Goal: Task Accomplishment & Management: Complete application form

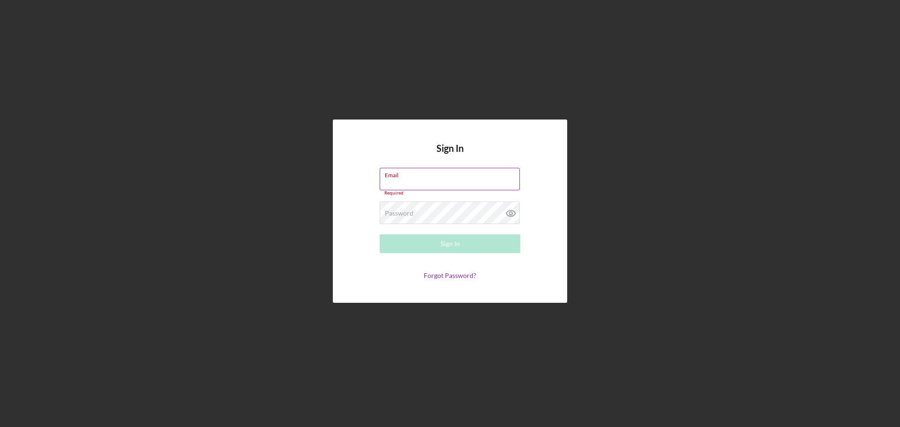
type input "[EMAIL_ADDRESS][DOMAIN_NAME]"
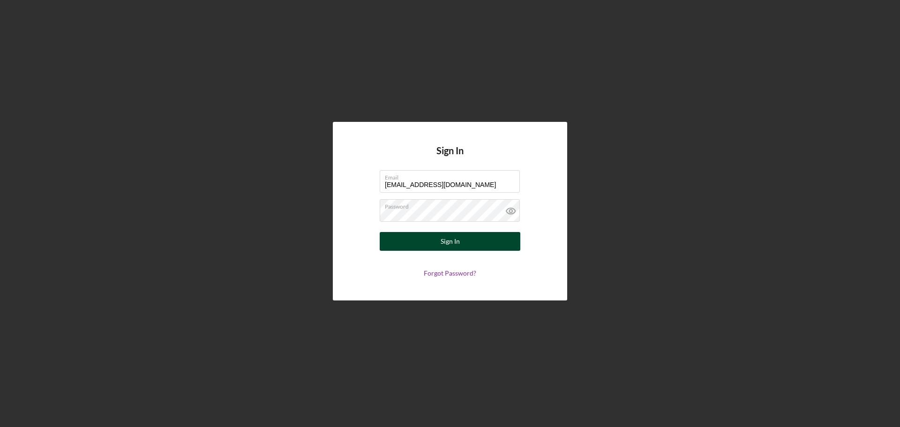
click at [443, 243] on div "Sign In" at bounding box center [450, 241] width 19 height 19
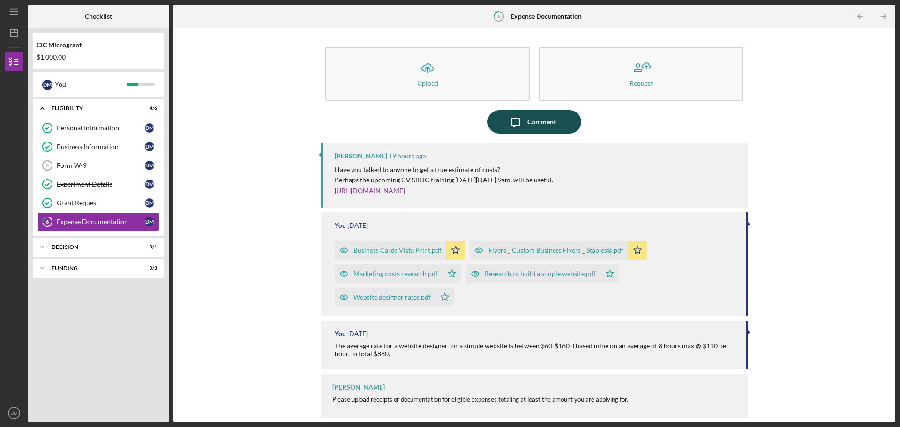
click at [535, 114] on div "Comment" at bounding box center [541, 121] width 29 height 23
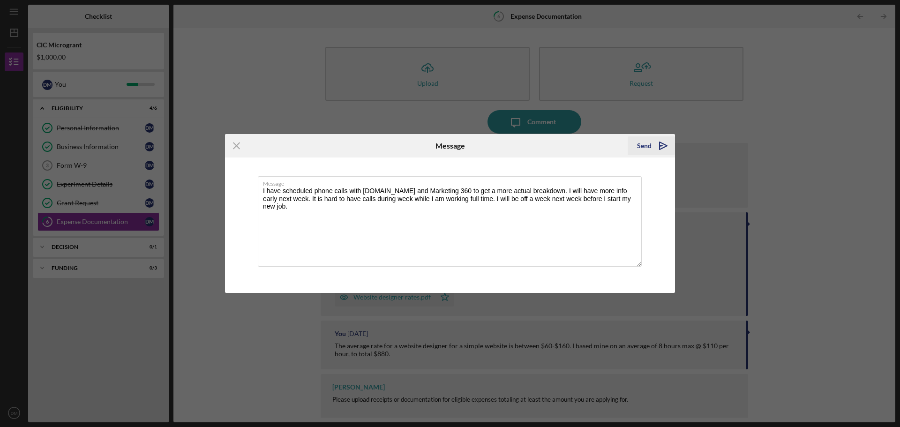
type textarea "I have scheduled phone calls with [DOMAIN_NAME] and Marketing 360 to get a more…"
click at [649, 144] on div "Send" at bounding box center [644, 145] width 15 height 19
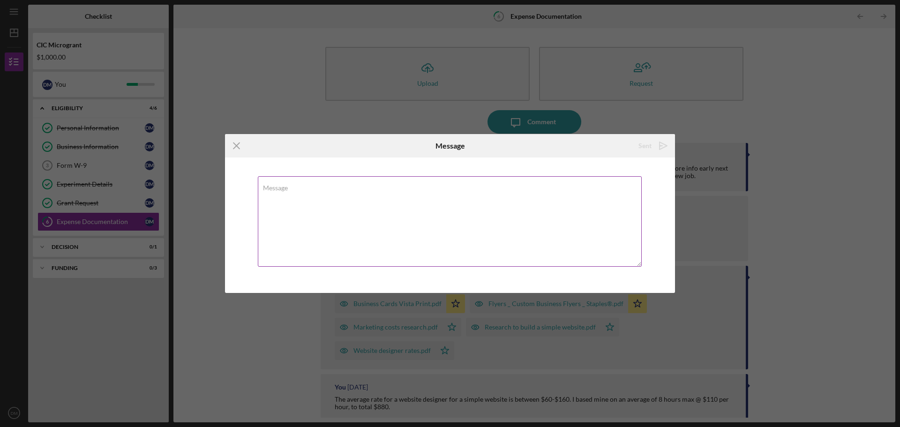
click at [638, 198] on textarea "Message" at bounding box center [450, 221] width 384 height 90
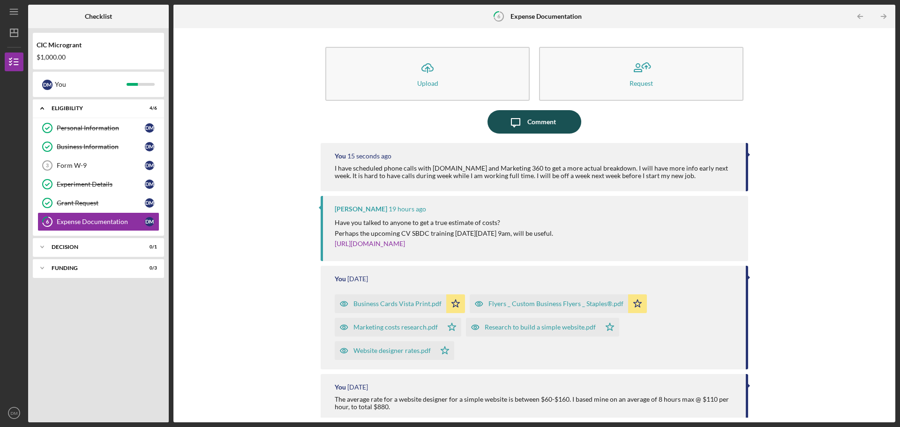
click at [527, 124] on div "Comment" at bounding box center [541, 121] width 29 height 23
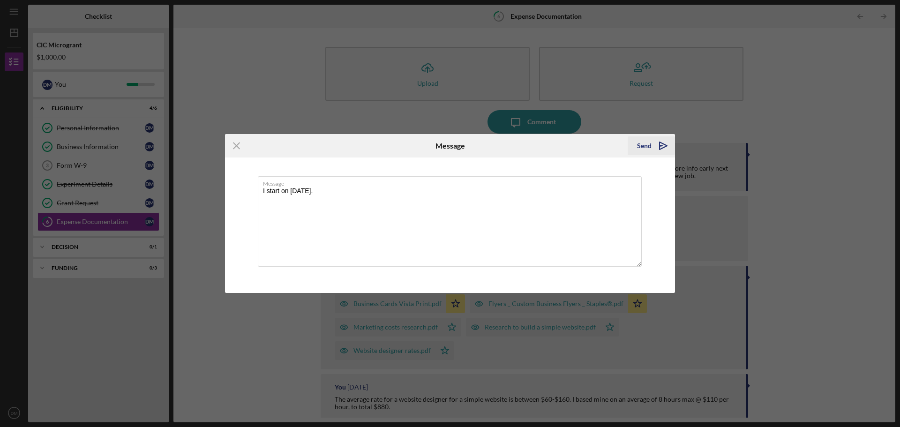
type textarea "I start on [DATE]."
click at [639, 149] on div "Send" at bounding box center [644, 145] width 15 height 19
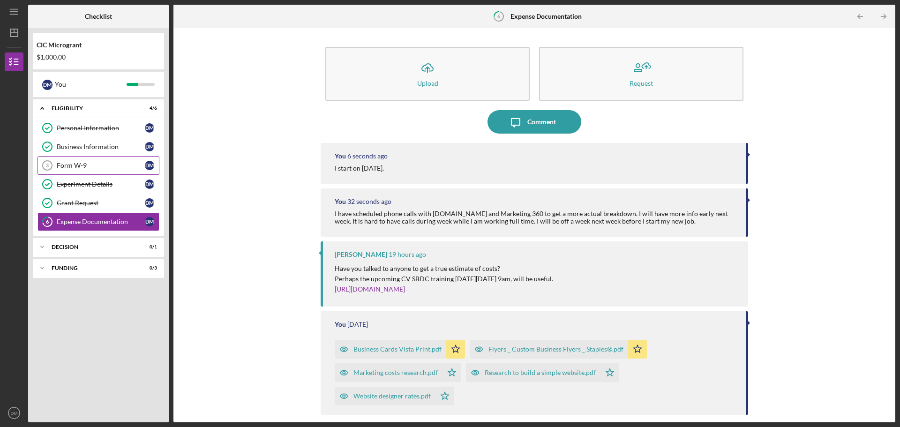
click at [107, 168] on div "Form W-9" at bounding box center [101, 166] width 88 height 8
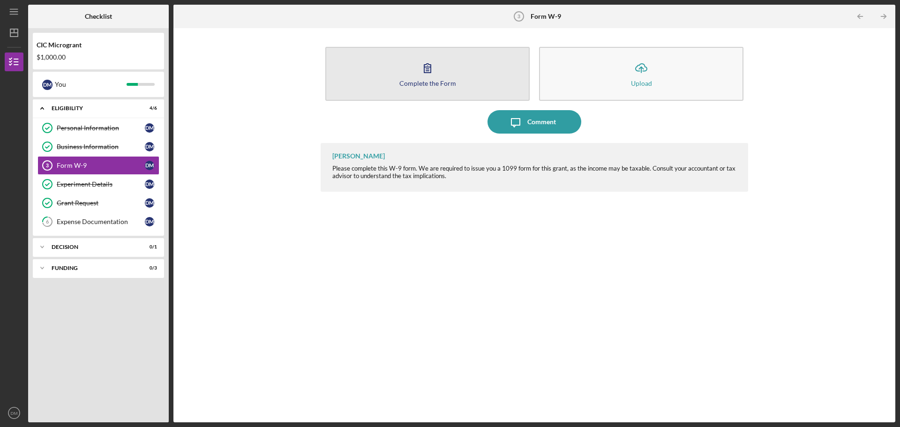
click at [435, 83] on div "Complete the Form" at bounding box center [427, 83] width 57 height 7
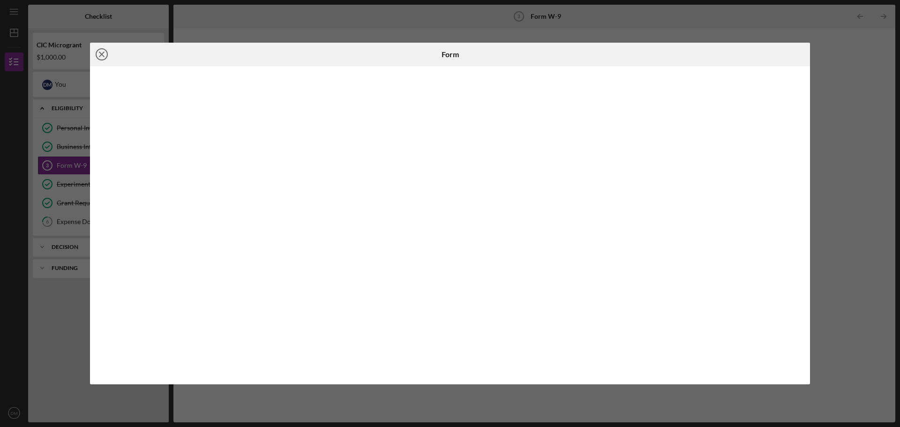
click at [101, 52] on icon "Icon/Close" at bounding box center [101, 54] width 23 height 23
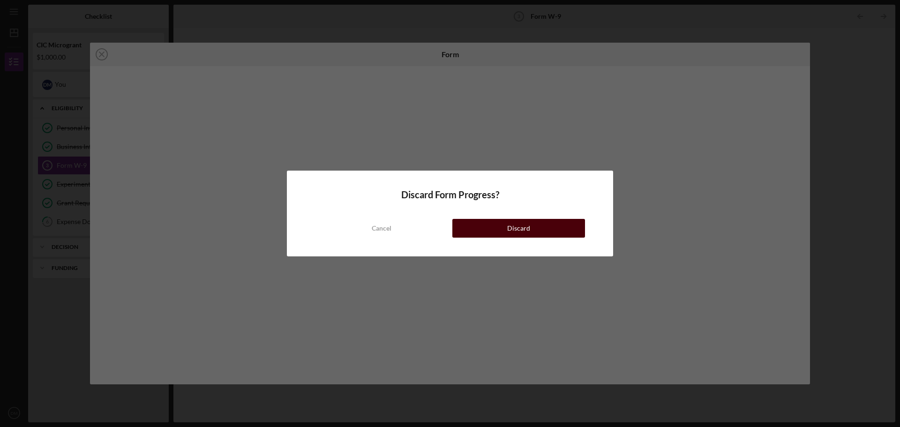
click at [494, 237] on button "Discard" at bounding box center [518, 228] width 133 height 19
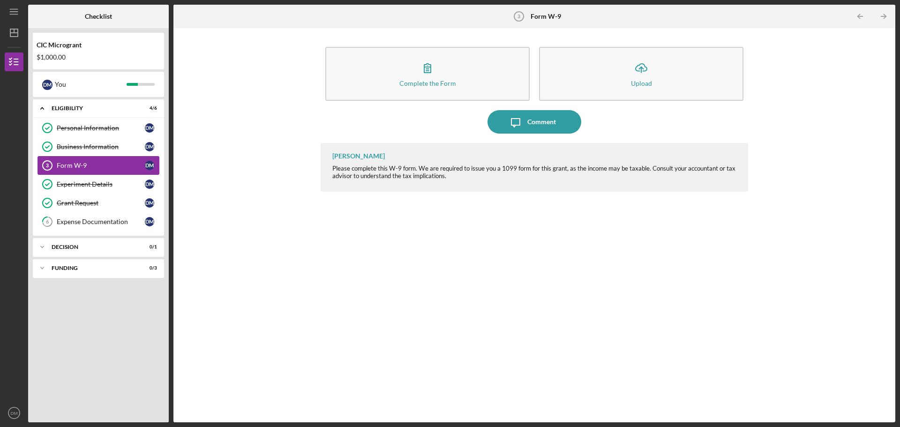
click at [109, 169] on div "Form W-9" at bounding box center [101, 166] width 88 height 8
click at [548, 126] on div "Comment" at bounding box center [541, 121] width 29 height 23
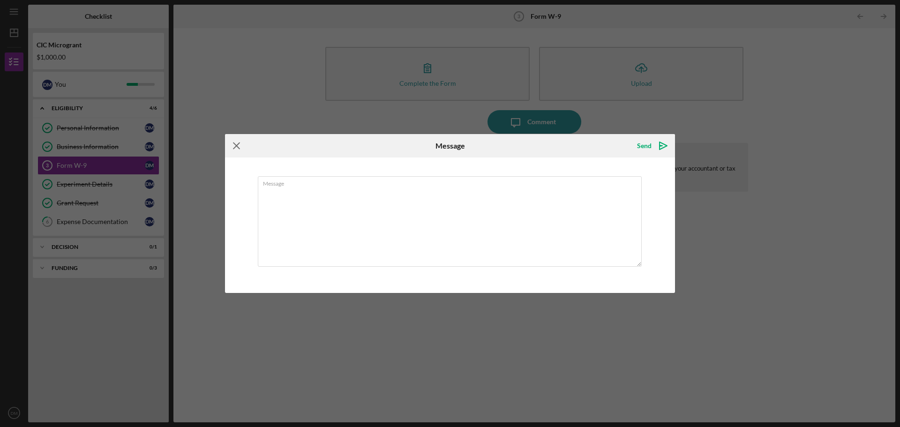
click at [232, 138] on icon "Icon/Menu Close" at bounding box center [236, 145] width 23 height 23
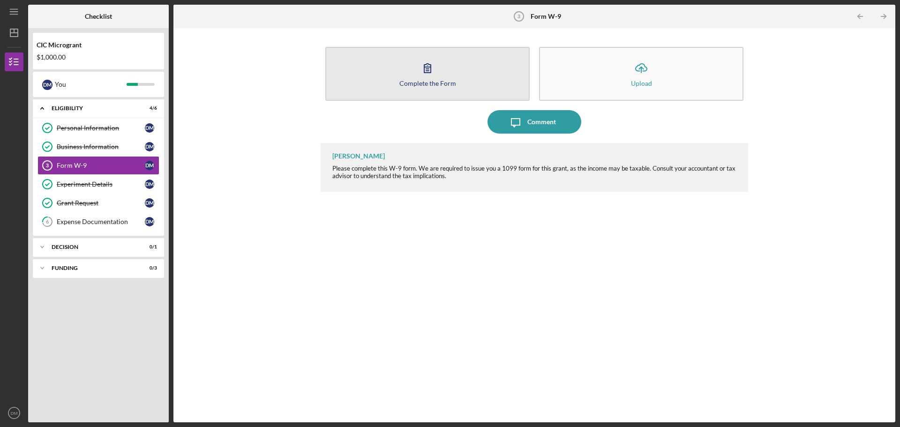
click at [428, 68] on icon "button" at bounding box center [427, 67] width 23 height 23
